Goal: Information Seeking & Learning: Learn about a topic

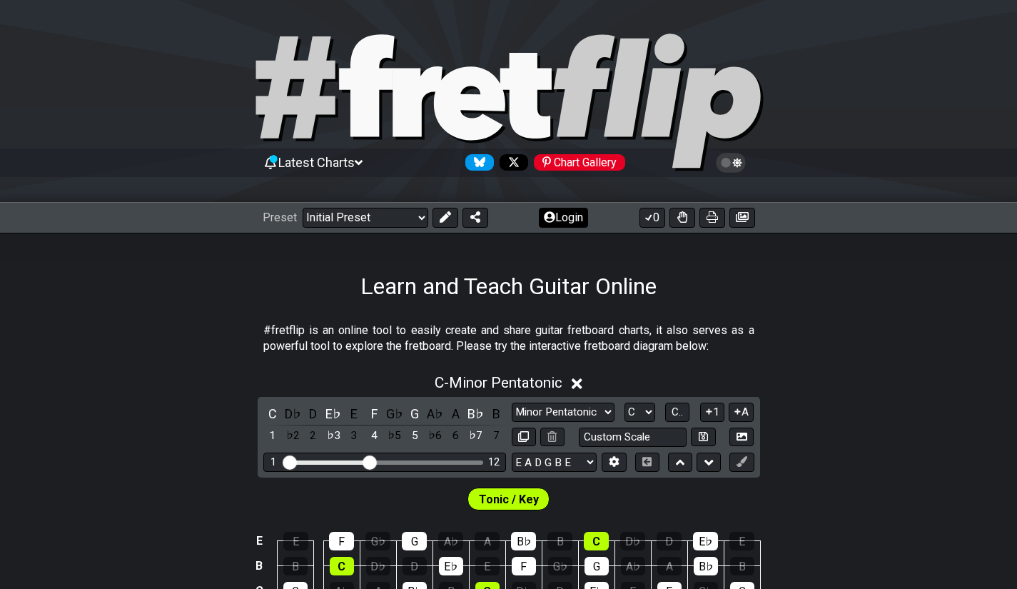
click at [559, 211] on button "Login" at bounding box center [563, 218] width 49 height 20
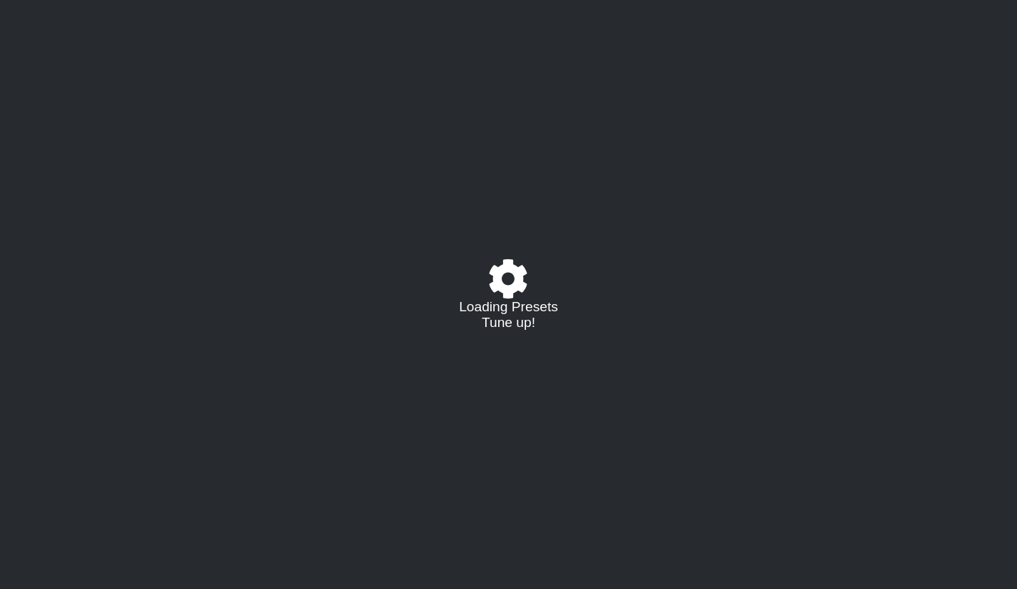
select select "C"
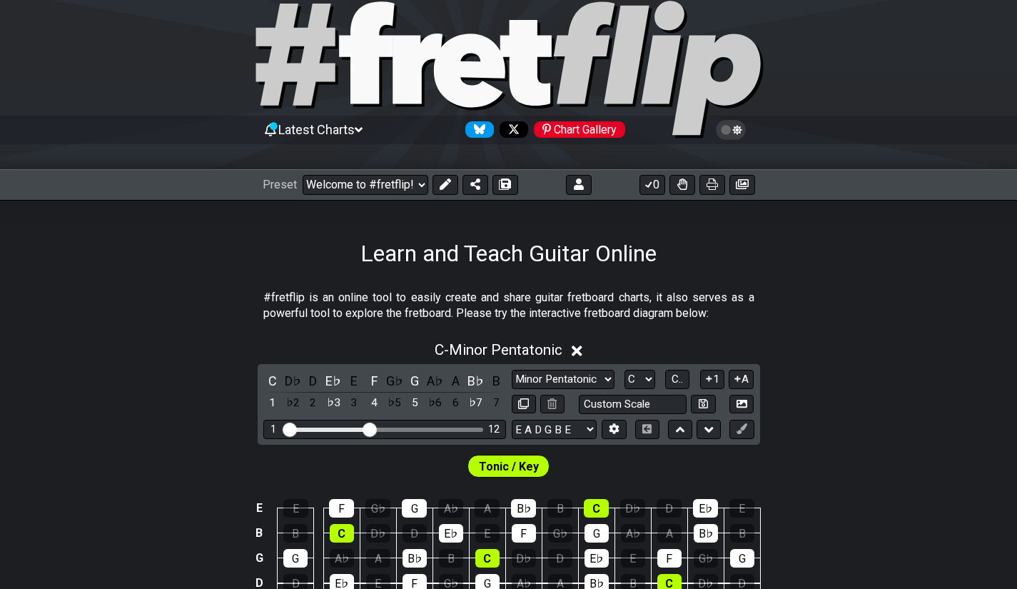
scroll to position [34, 0]
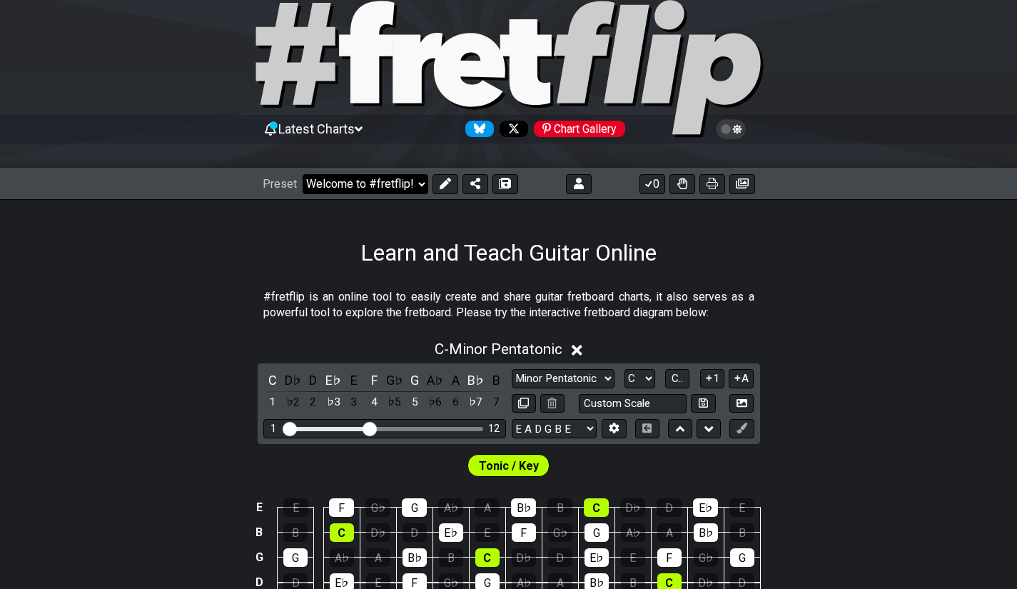
click at [407, 180] on select "Welcome to #fretflip! Initial Preset Custom Preset Minor Pentatonic Major Penta…" at bounding box center [366, 184] width 126 height 20
click at [303, 174] on select "Welcome to #fretflip! Initial Preset Custom Preset Minor Pentatonic Major Penta…" at bounding box center [366, 184] width 126 height 20
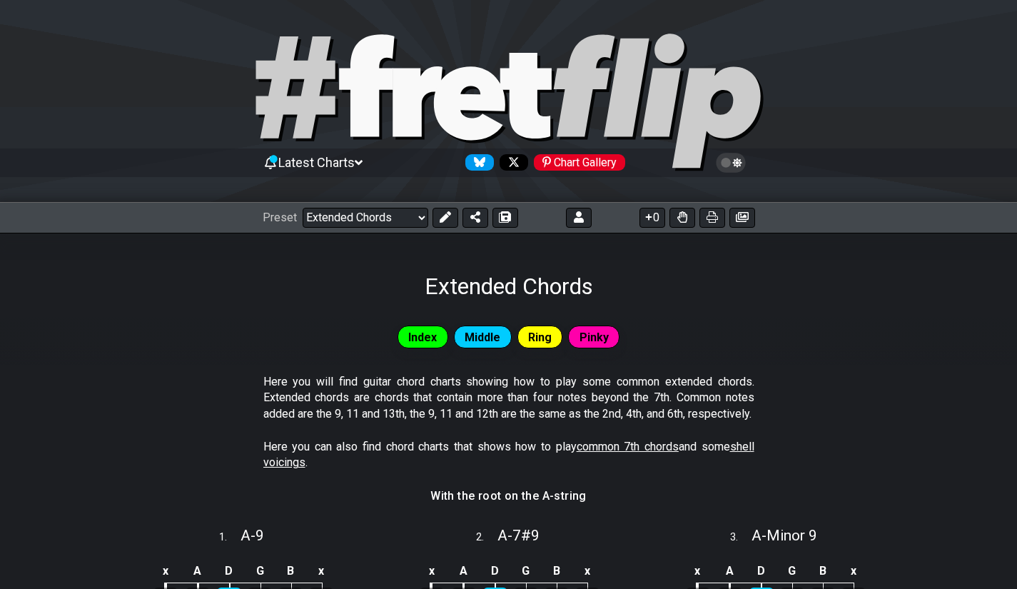
scroll to position [1, 0]
click at [594, 163] on div "Chart Gallery" at bounding box center [579, 161] width 91 height 16
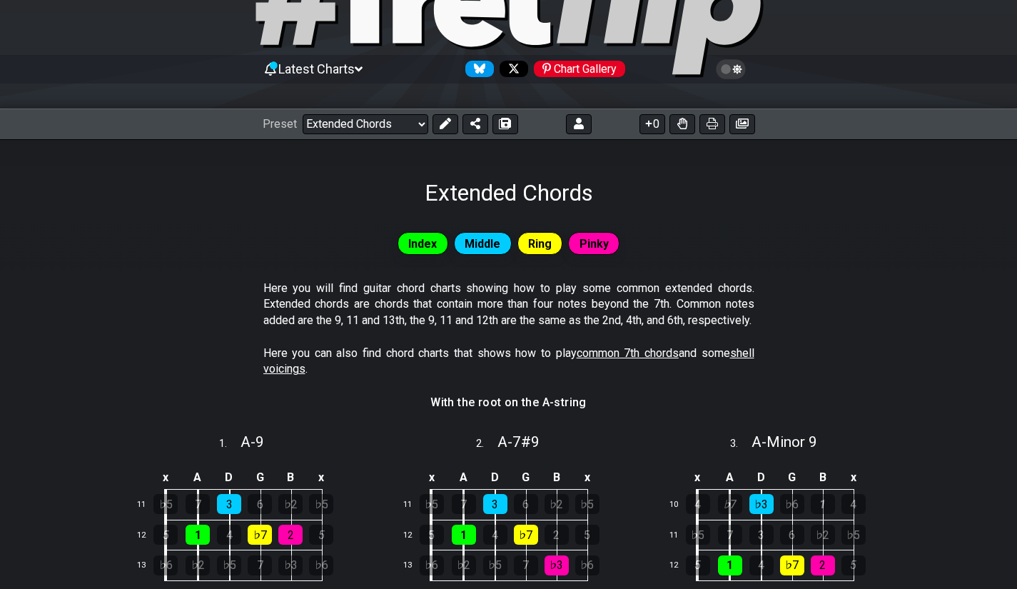
scroll to position [0, 0]
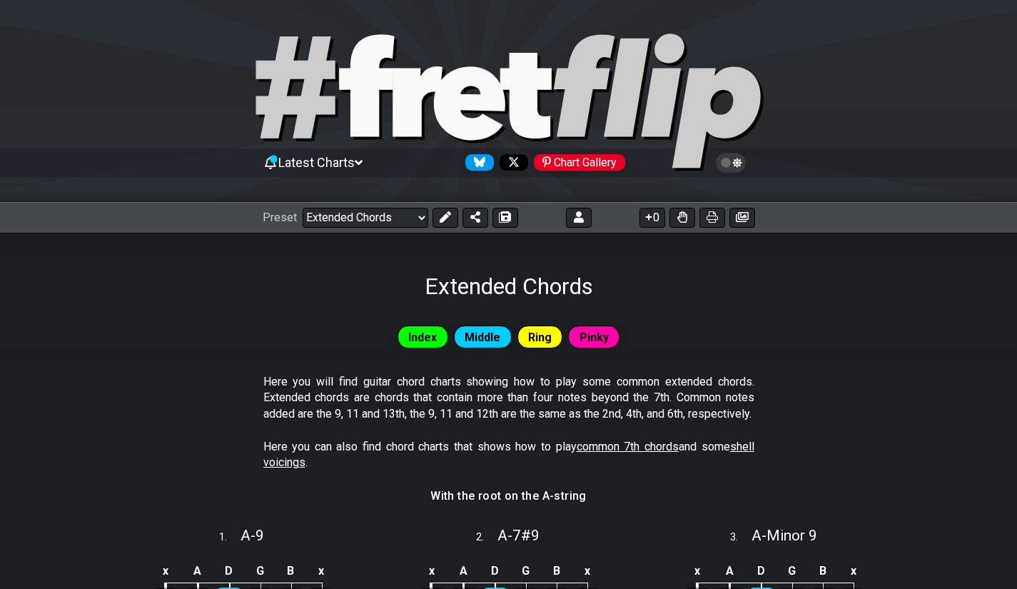
click at [736, 168] on icon at bounding box center [730, 162] width 13 height 13
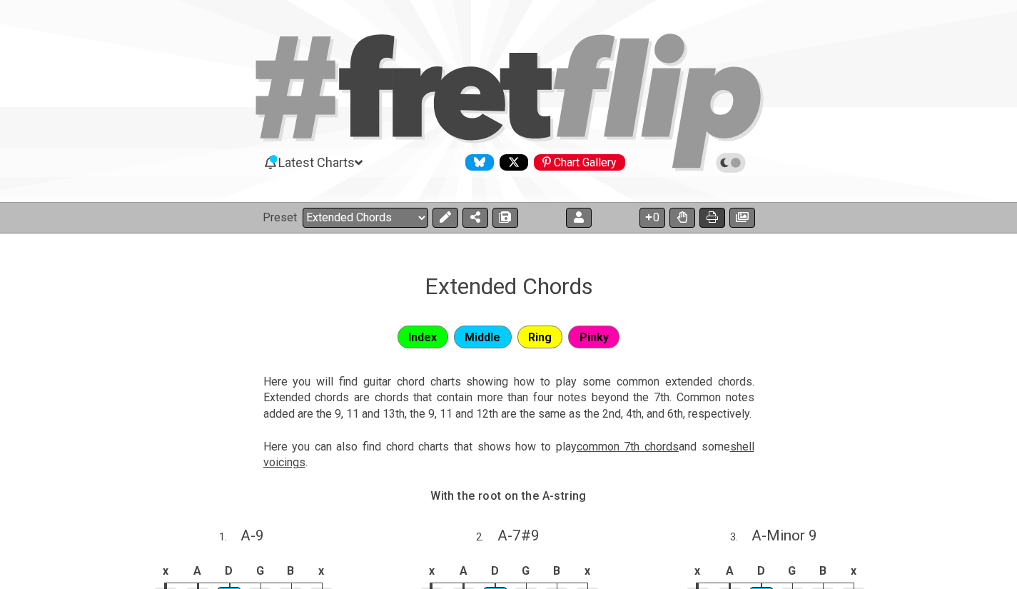
click at [715, 216] on icon at bounding box center [712, 216] width 11 height 11
click at [423, 219] on select "Welcome to #fretflip! Initial Preset Custom Preset Minor Pentatonic Major Penta…" at bounding box center [366, 218] width 126 height 20
click at [303, 208] on select "Welcome to #fretflip! Initial Preset Custom Preset Minor Pentatonic Major Penta…" at bounding box center [366, 218] width 126 height 20
select select "/movable-7th-chords"
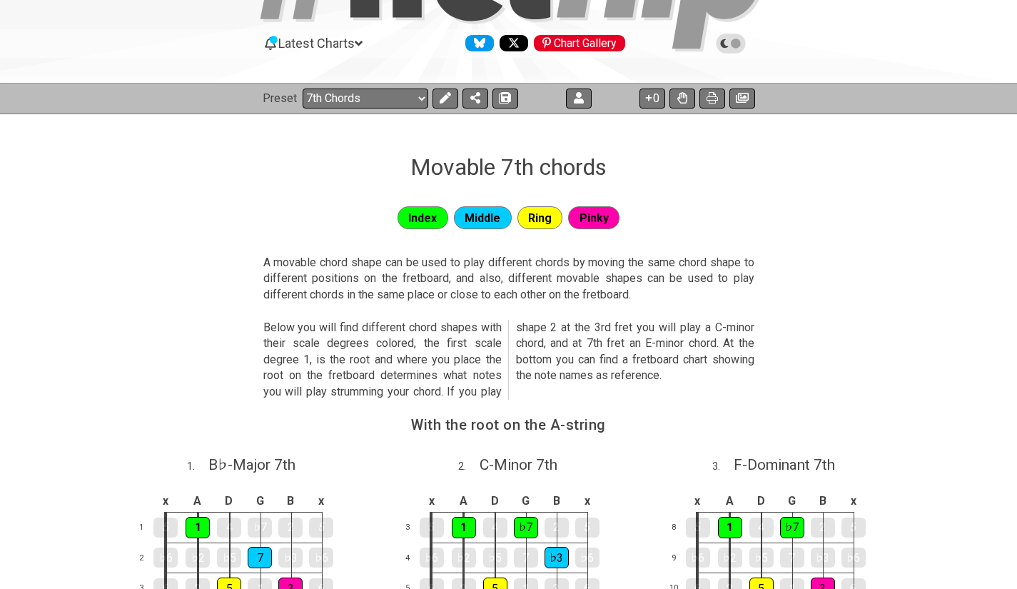
scroll to position [118, 0]
drag, startPoint x: 711, startPoint y: 105, endPoint x: 849, endPoint y: 441, distance: 363.3
click at [711, 105] on button at bounding box center [712, 99] width 26 height 20
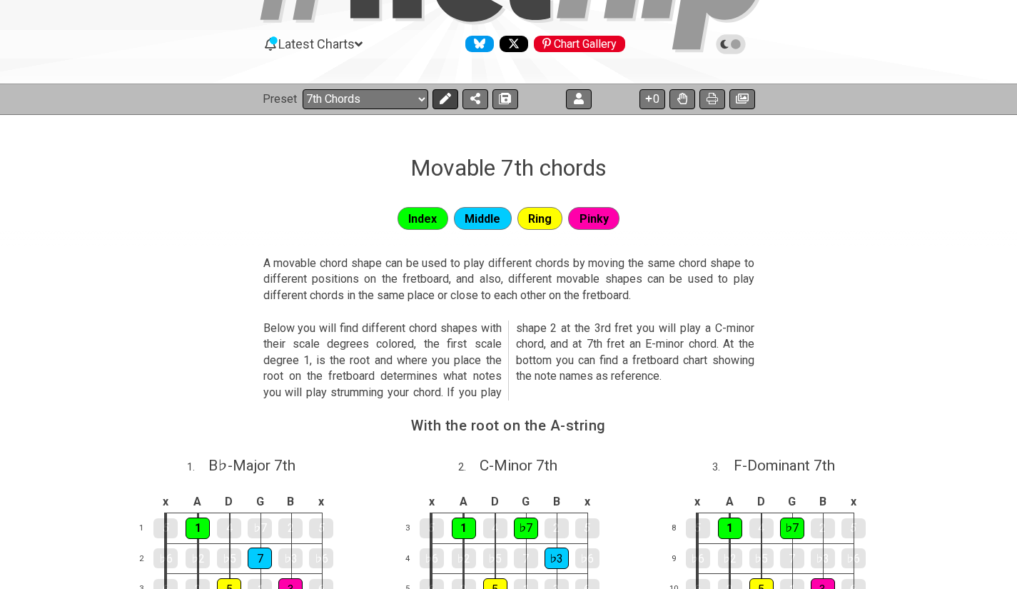
click at [445, 100] on icon at bounding box center [445, 98] width 11 height 11
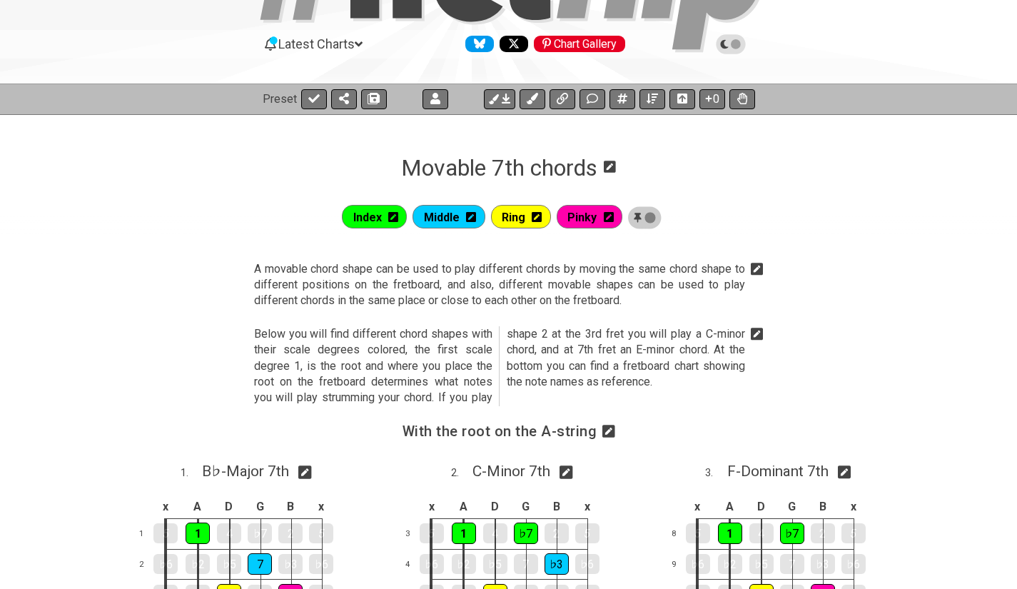
click at [762, 330] on icon at bounding box center [757, 334] width 13 height 13
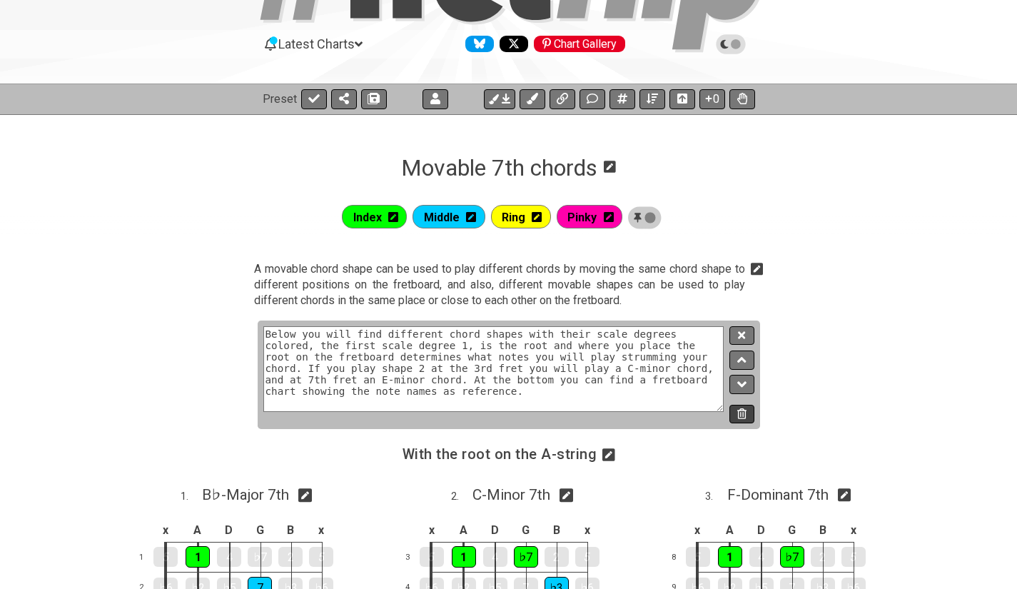
click at [745, 413] on icon at bounding box center [741, 413] width 9 height 11
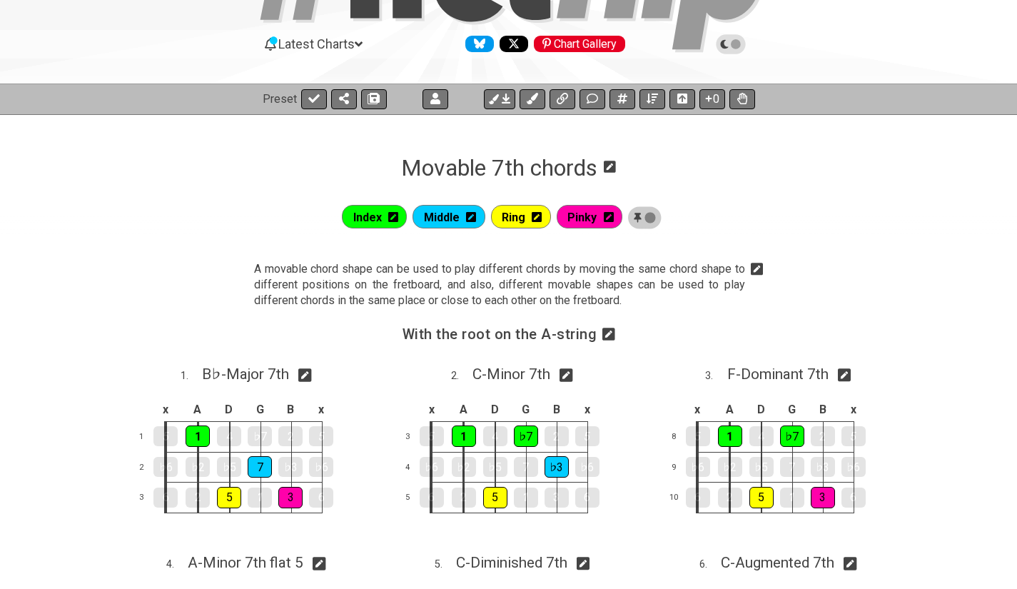
click at [760, 265] on icon at bounding box center [757, 269] width 13 height 13
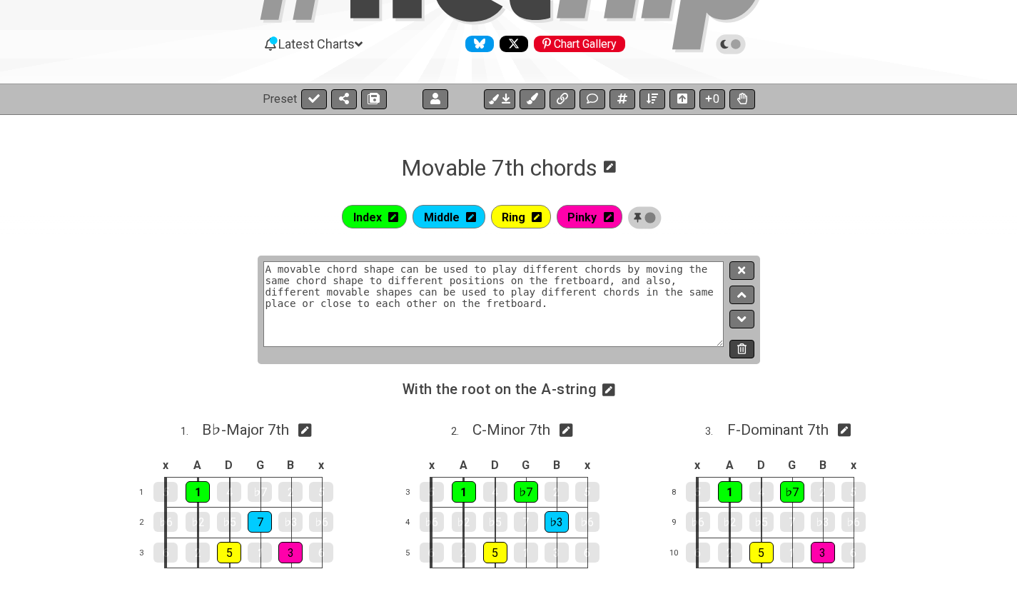
click at [744, 346] on icon at bounding box center [741, 348] width 9 height 11
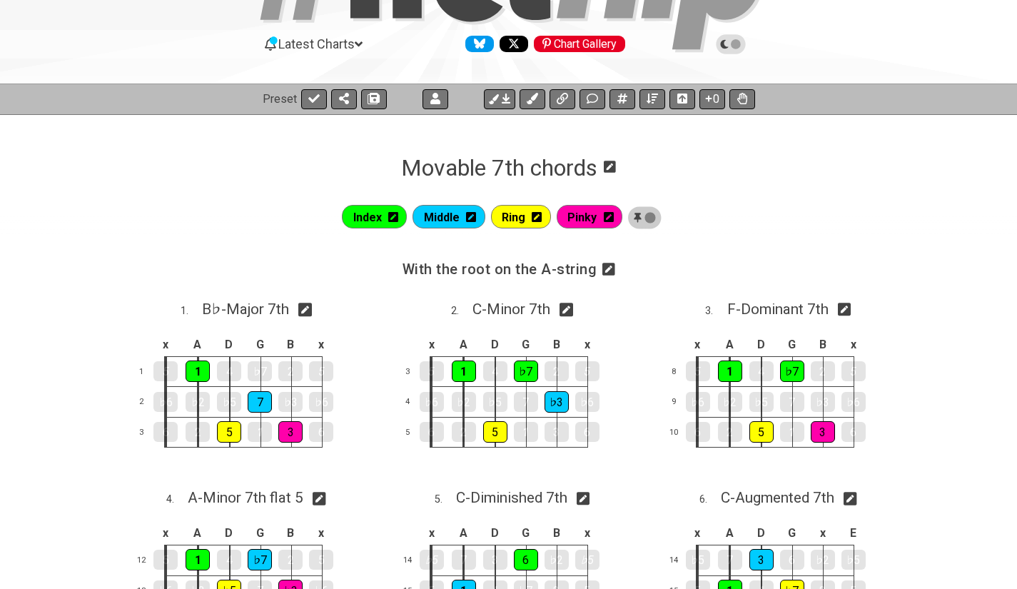
click at [616, 165] on icon at bounding box center [610, 167] width 12 height 12
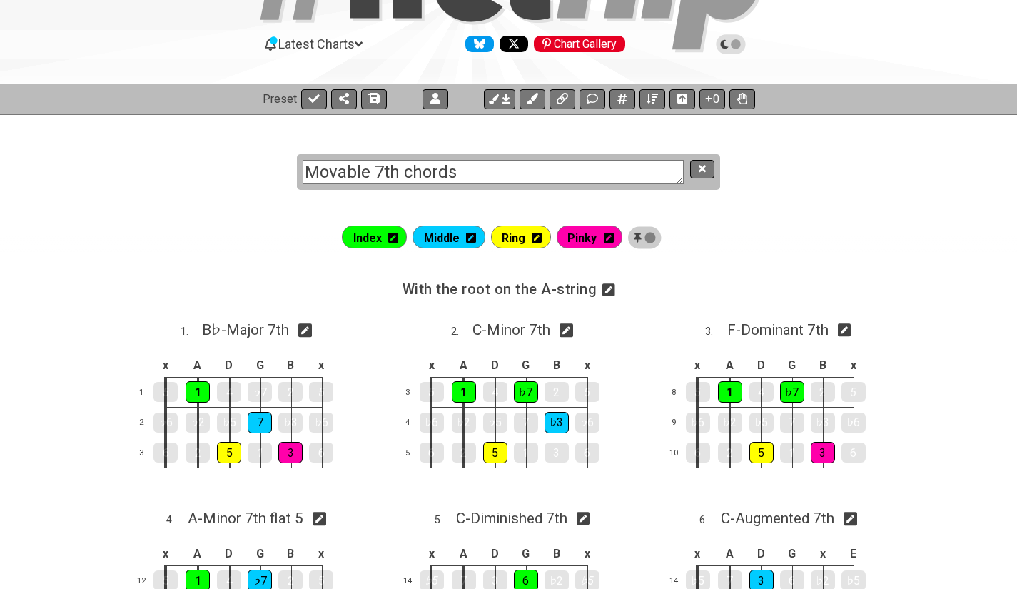
click at [737, 233] on div "Index Middle Ring Pinky" at bounding box center [508, 238] width 1017 height 40
click at [779, 159] on section "Movable 7th chords" at bounding box center [508, 158] width 1017 height 88
click at [312, 107] on button at bounding box center [314, 99] width 26 height 20
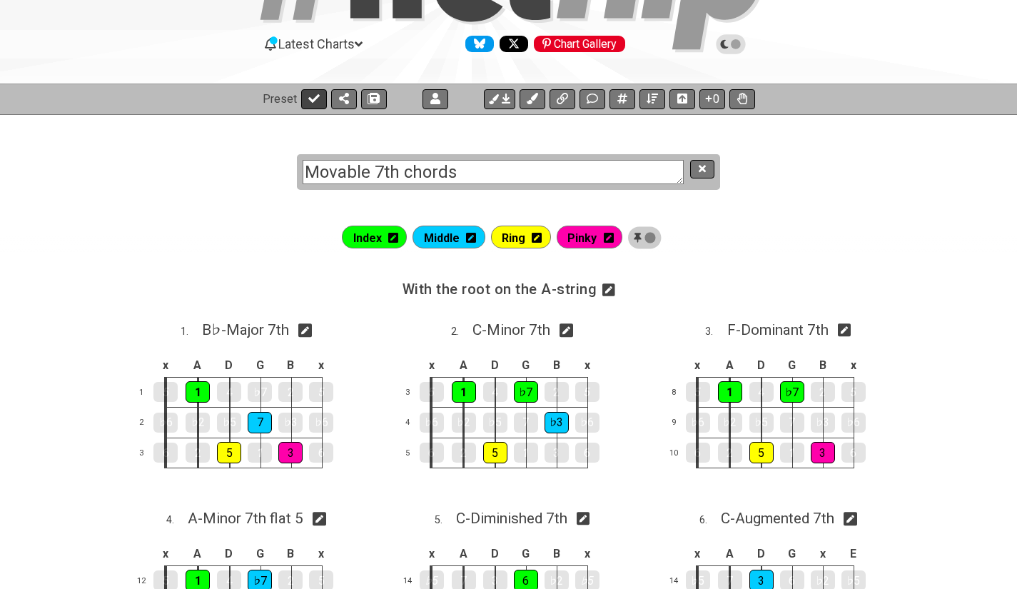
select select "/movable-7th-chords"
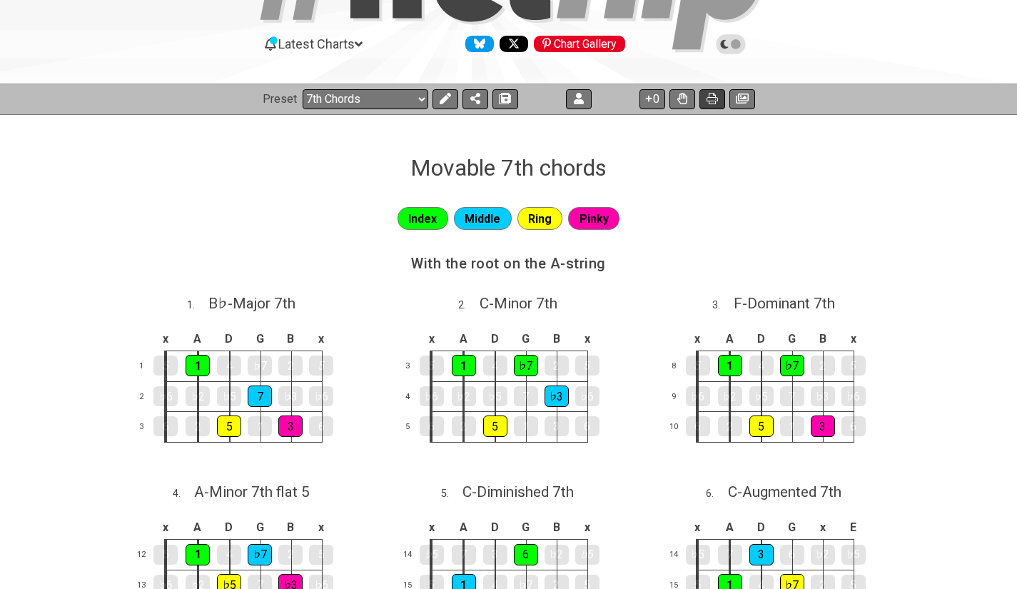
click at [707, 101] on icon at bounding box center [712, 98] width 11 height 11
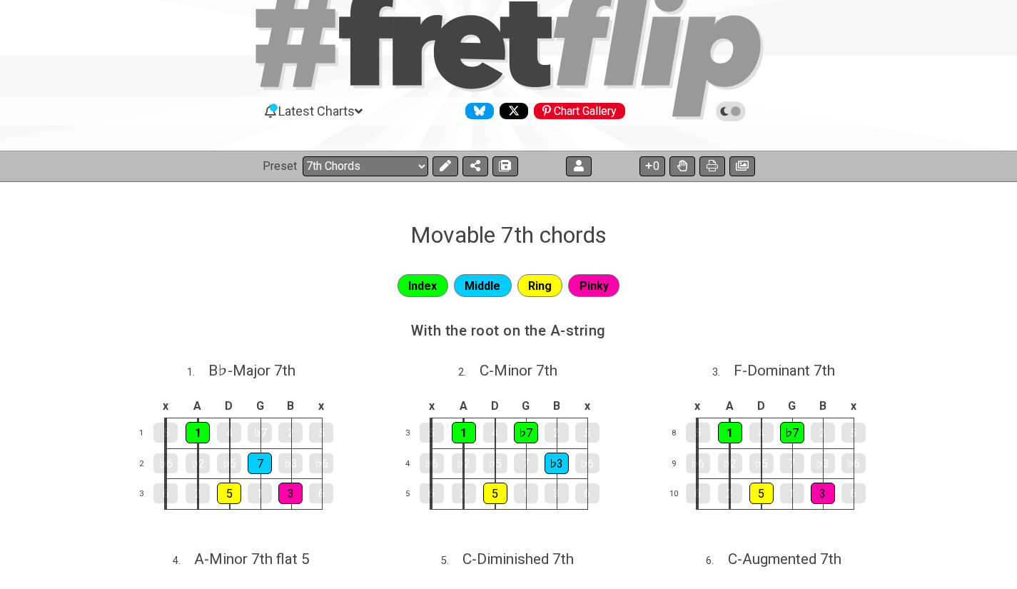
scroll to position [76, 0]
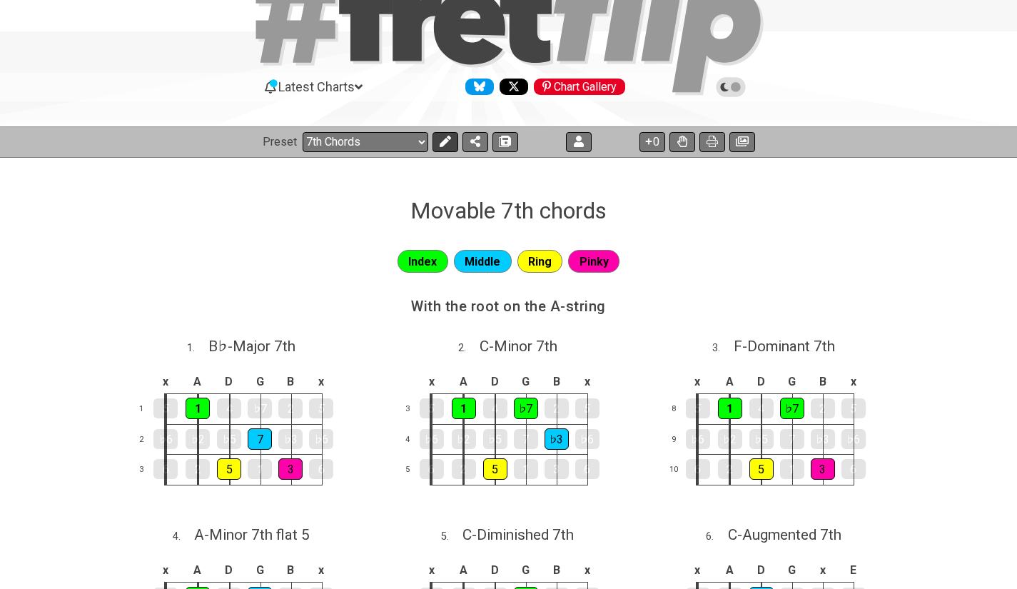
click at [444, 145] on icon at bounding box center [445, 141] width 11 height 11
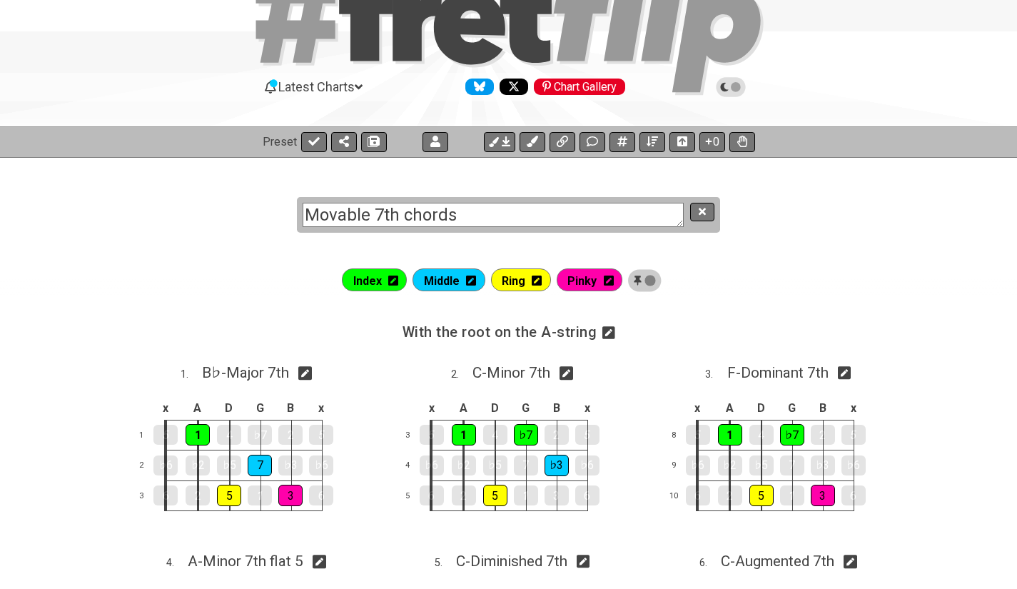
click at [617, 300] on div "Index Middle Ring Pinky" at bounding box center [508, 281] width 1017 height 40
click at [588, 148] on button at bounding box center [593, 142] width 26 height 20
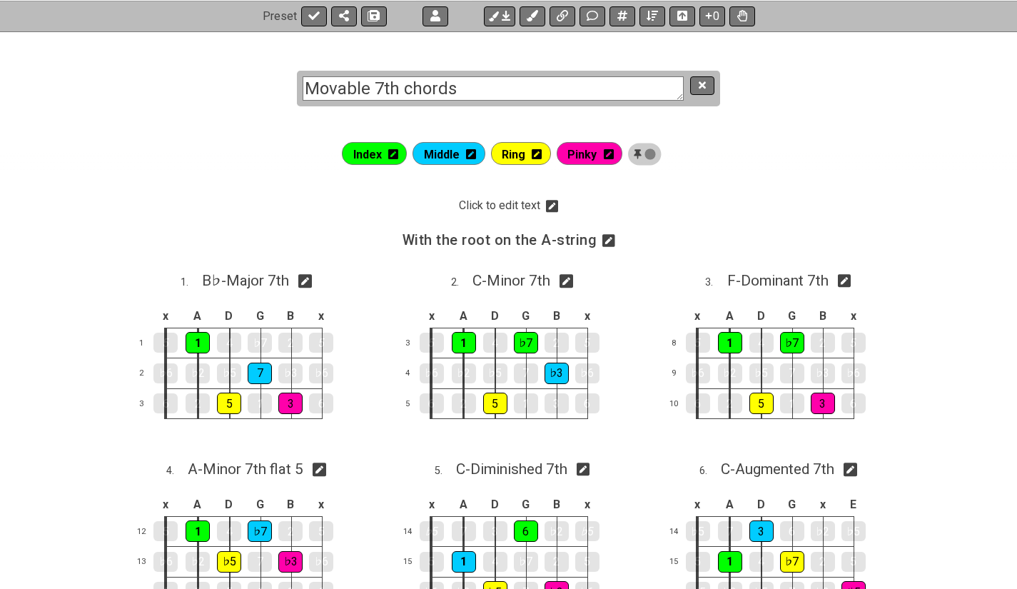
click at [468, 114] on section "Movable 7th chords" at bounding box center [508, 75] width 1017 height 88
click at [615, 16] on button at bounding box center [623, 16] width 26 height 20
select select "A"
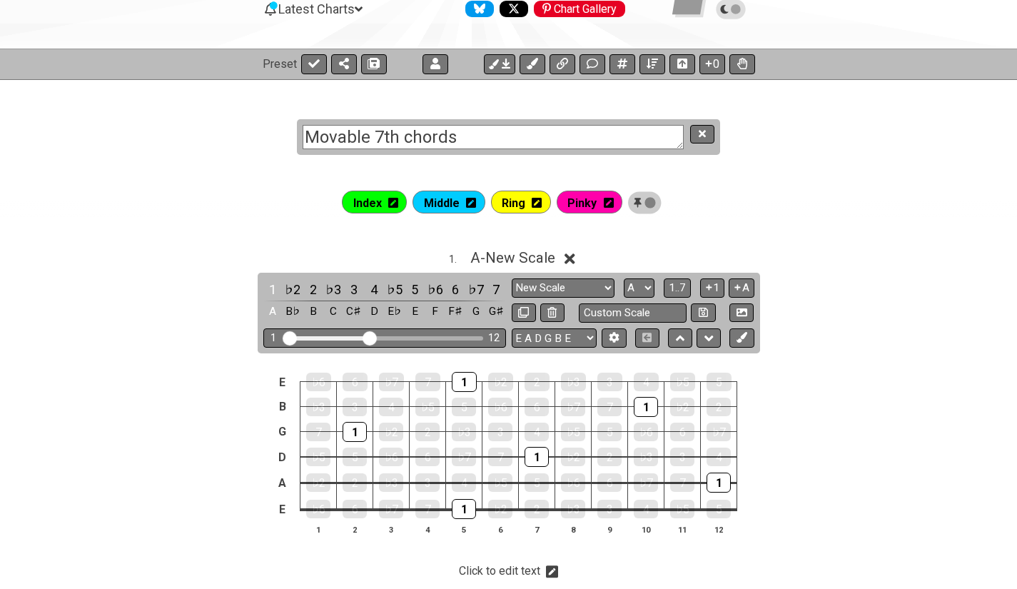
scroll to position [154, 0]
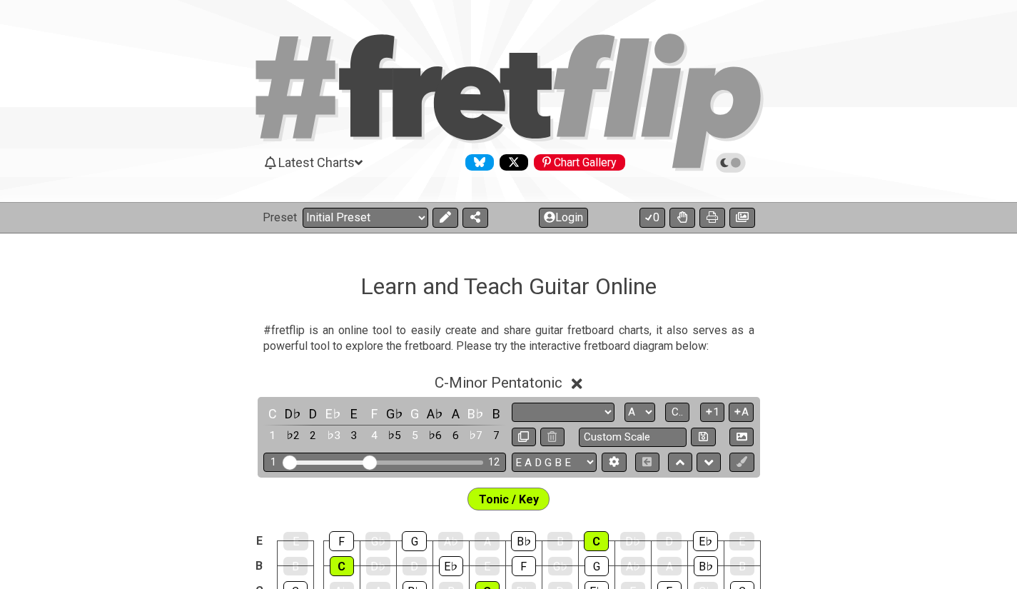
select select "Scale"
select select "A"
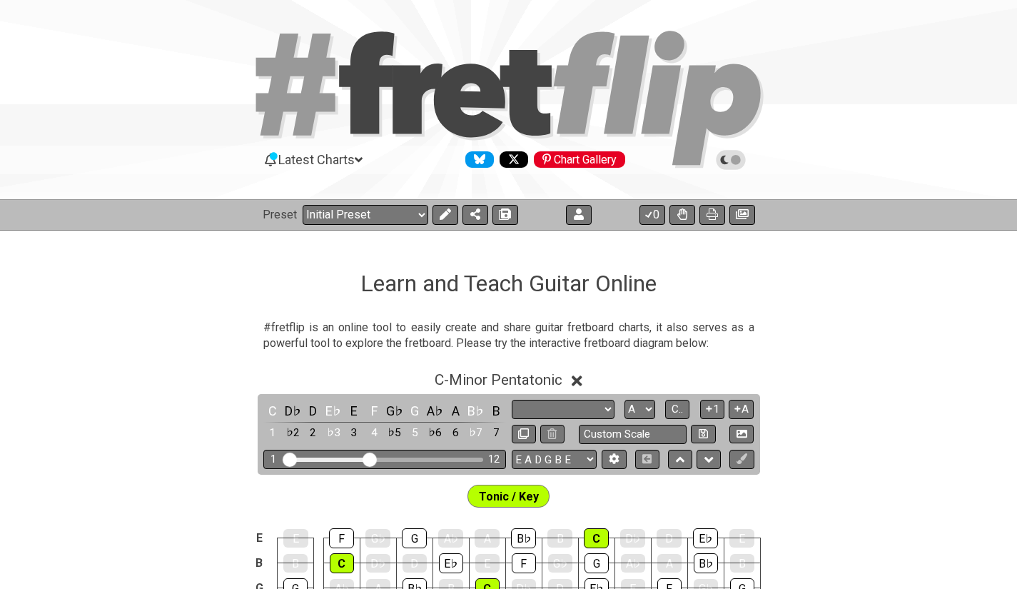
scroll to position [2, 0]
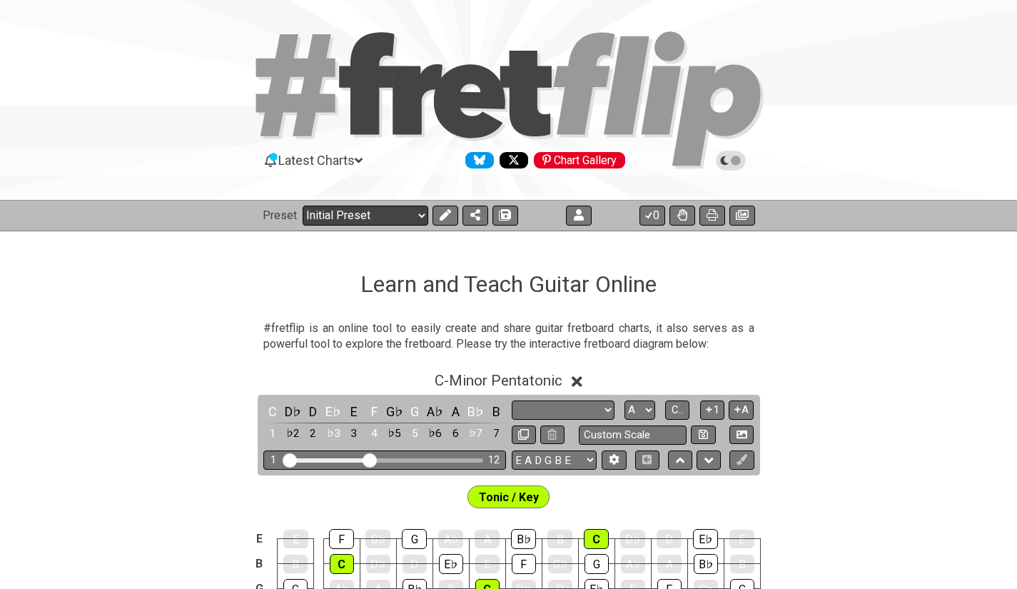
click at [397, 212] on select "Welcome to #fretflip! Initial Preset Custom Preset Minor Pentatonic Major Penta…" at bounding box center [366, 216] width 126 height 20
click at [303, 206] on select "Welcome to #fretflip! Initial Preset Custom Preset Minor Pentatonic Major Penta…" at bounding box center [366, 216] width 126 height 20
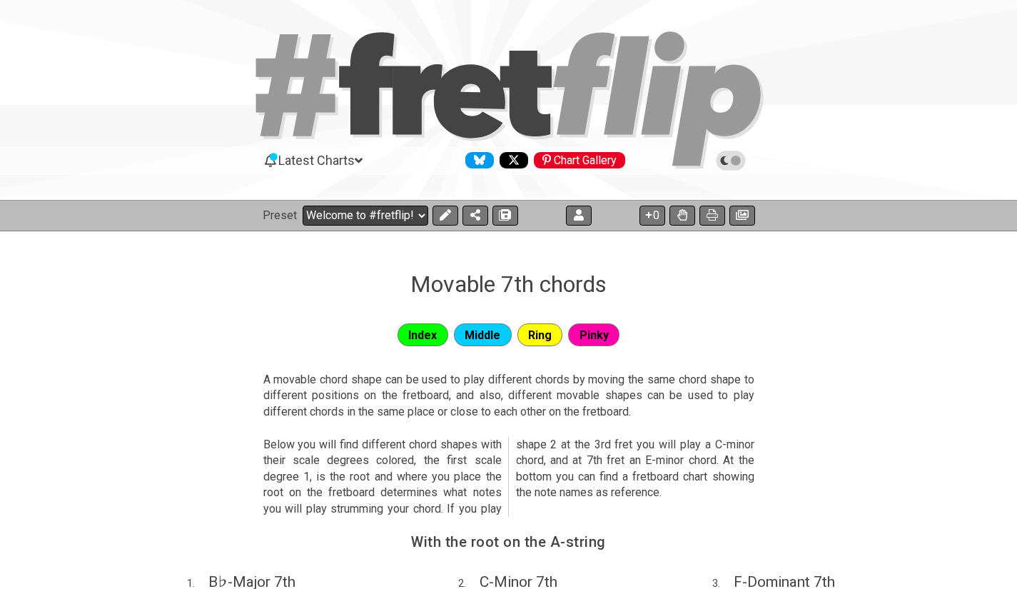
select select "/movable-7th-chords"
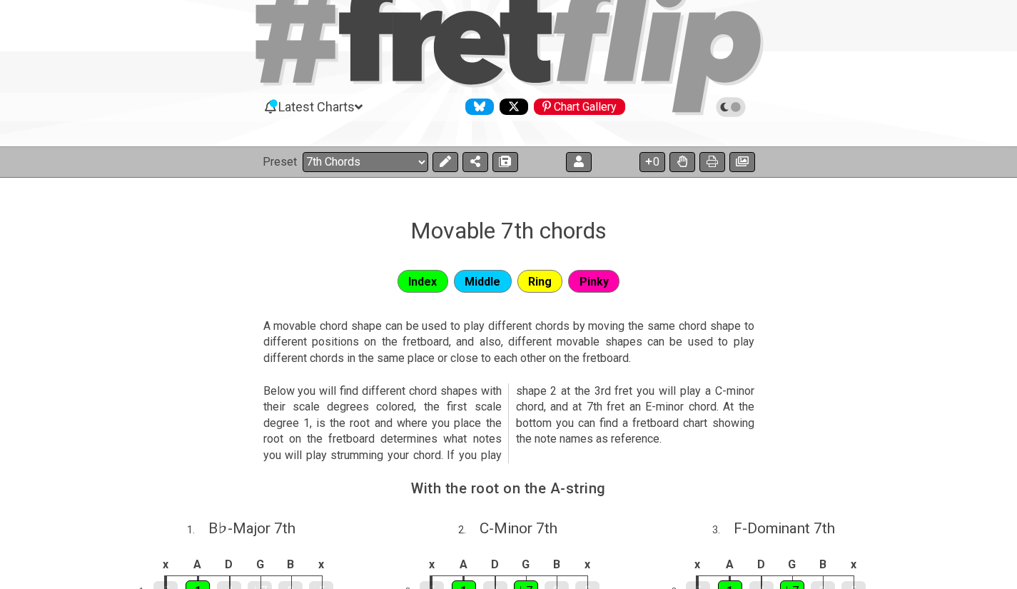
scroll to position [56, 0]
click at [452, 161] on button at bounding box center [446, 161] width 26 height 20
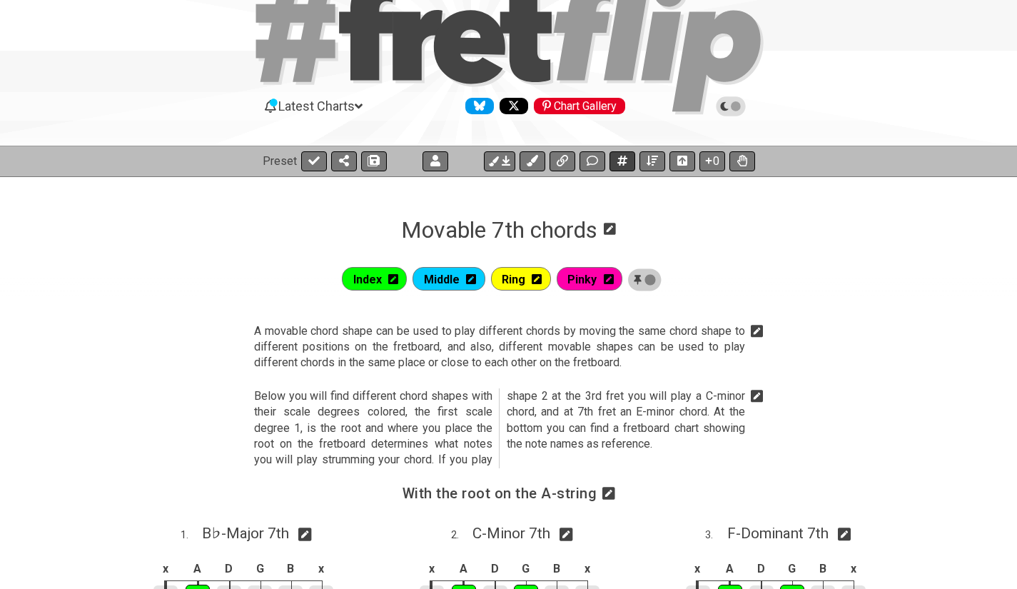
click at [624, 160] on icon at bounding box center [622, 161] width 10 height 10
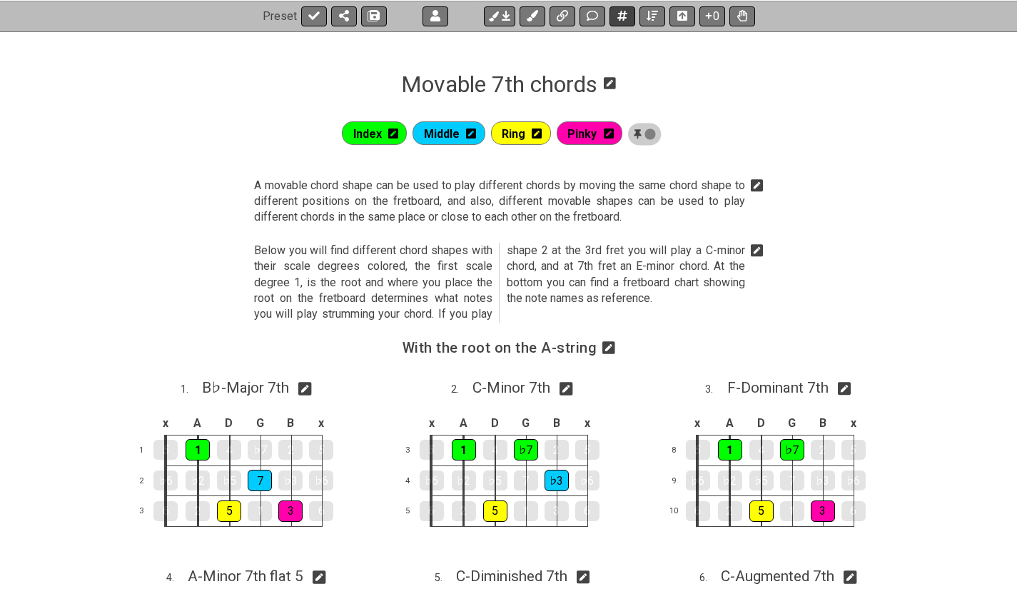
select select "A"
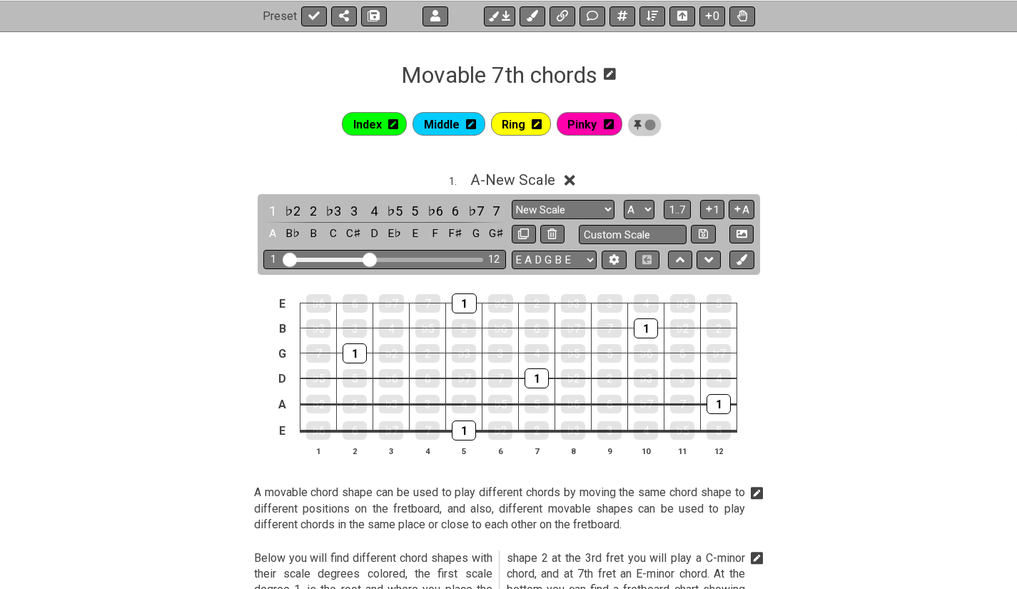
scroll to position [0, 0]
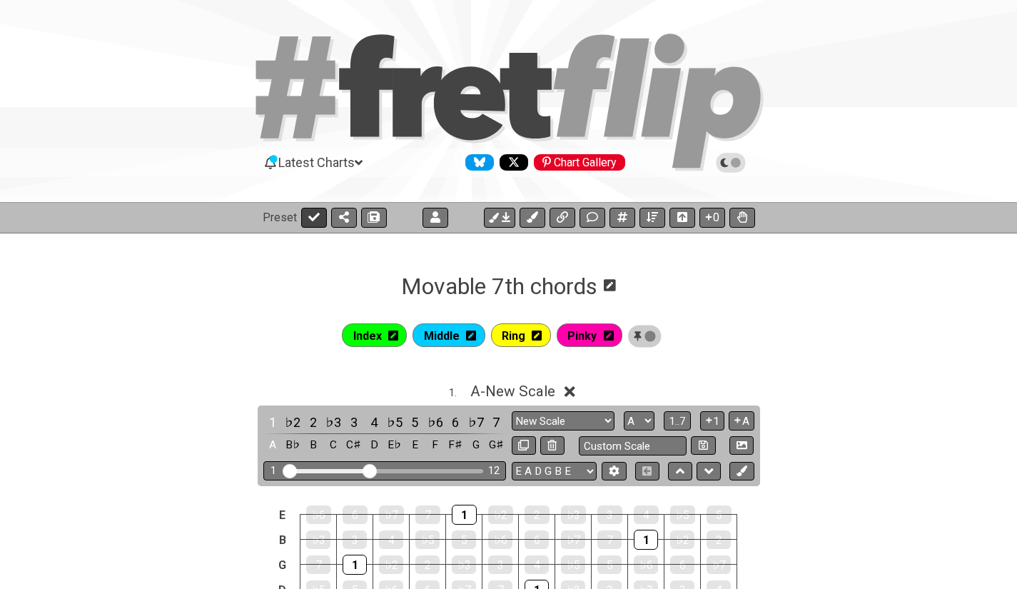
click at [318, 223] on button at bounding box center [314, 218] width 26 height 20
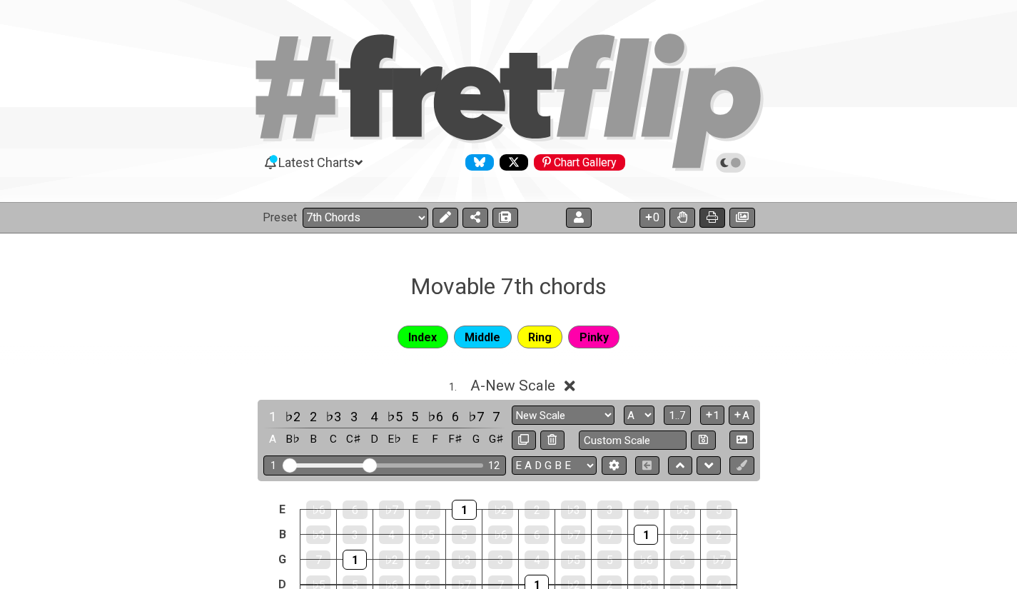
click at [716, 218] on icon at bounding box center [712, 216] width 11 height 11
click at [365, 221] on select "Welcome to #fretflip! Initial Preset Custom Preset Minor Pentatonic Major Penta…" at bounding box center [366, 218] width 126 height 20
click at [303, 208] on select "Welcome to #fretflip! Initial Preset Custom Preset Minor Pentatonic Major Penta…" at bounding box center [366, 218] width 126 height 20
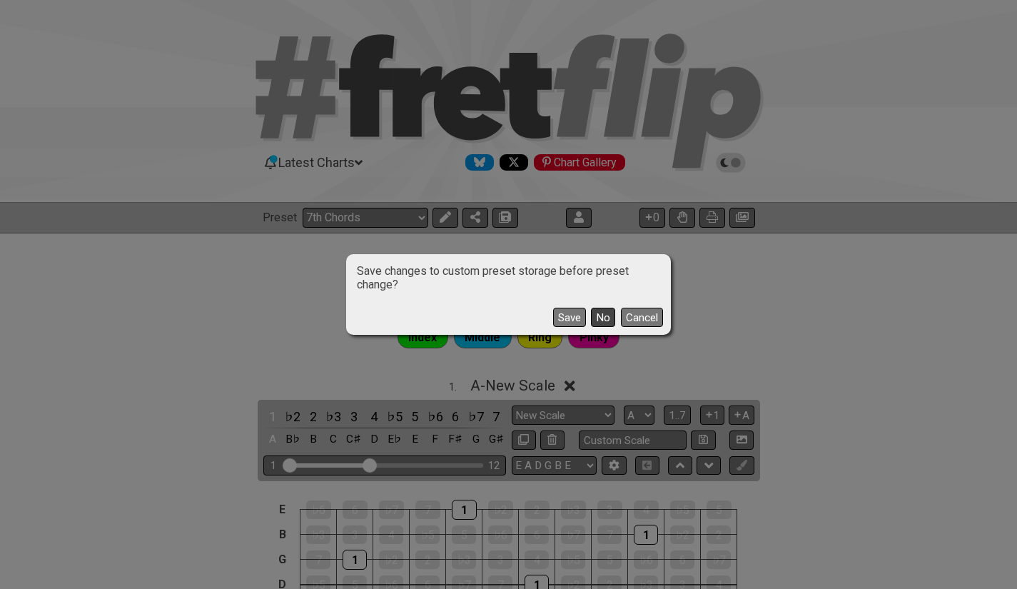
click at [607, 321] on button "No" at bounding box center [603, 317] width 24 height 19
select select "/minor-pentatonic"
select select "C"
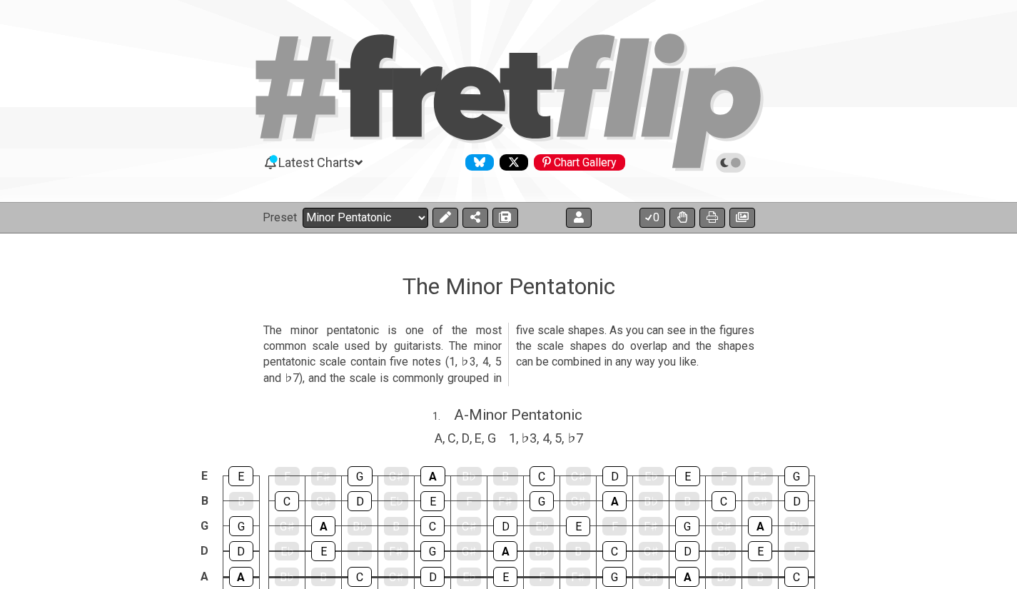
click at [422, 214] on select "Welcome to #fretflip! Initial Preset Custom Preset Minor Pentatonic Major Penta…" at bounding box center [366, 218] width 126 height 20
click at [303, 208] on select "Welcome to #fretflip! Initial Preset Custom Preset Minor Pentatonic Major Penta…" at bounding box center [366, 218] width 126 height 20
select select "/major-pentatonic"
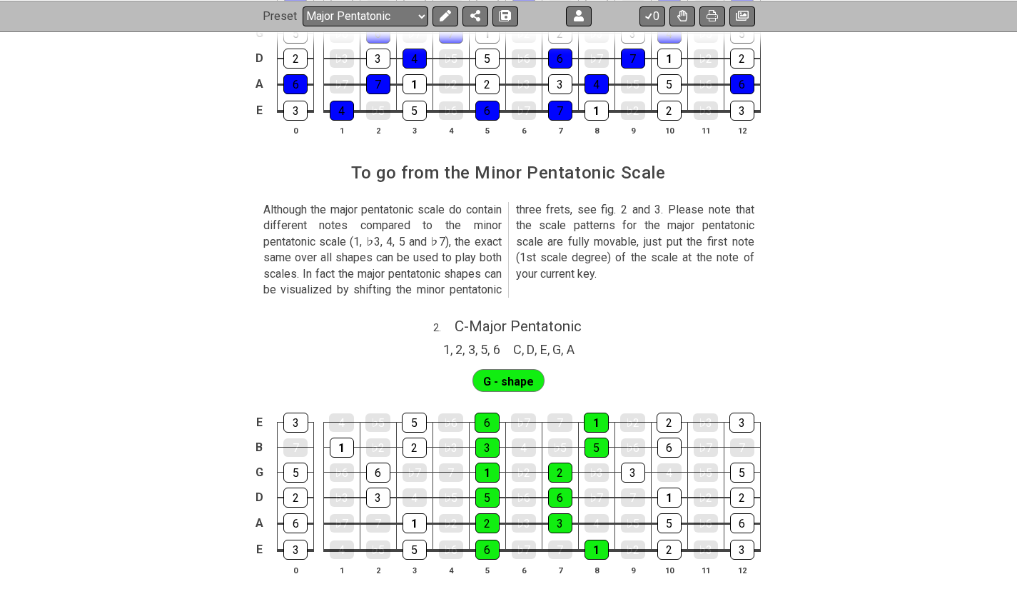
scroll to position [552, 0]
